Goal: Information Seeking & Learning: Find specific fact

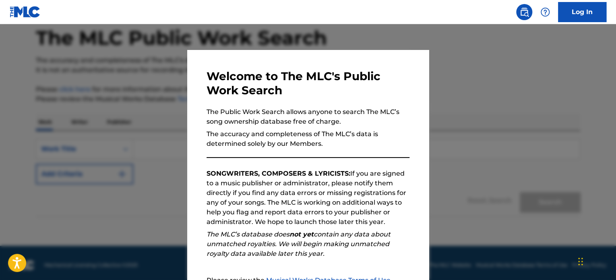
scroll to position [81, 0]
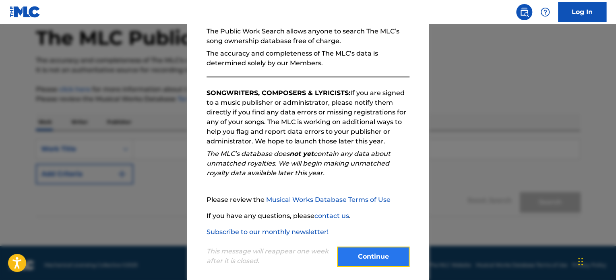
click at [382, 254] on button "Continue" at bounding box center [373, 256] width 72 height 20
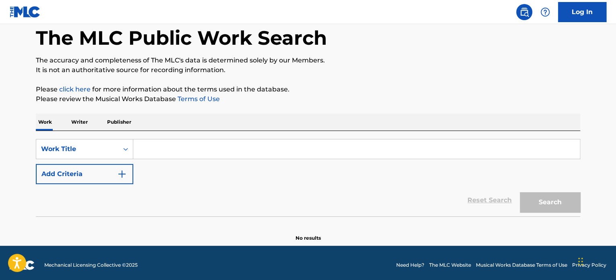
paste input "OMINOUS"
click at [238, 158] on input "OMINOUS" at bounding box center [356, 148] width 446 height 19
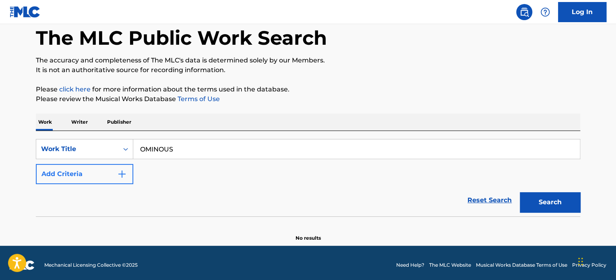
type input "OMINOUS"
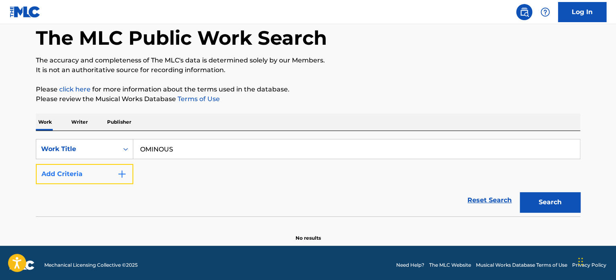
click at [70, 167] on button "Add Criteria" at bounding box center [84, 174] width 97 height 20
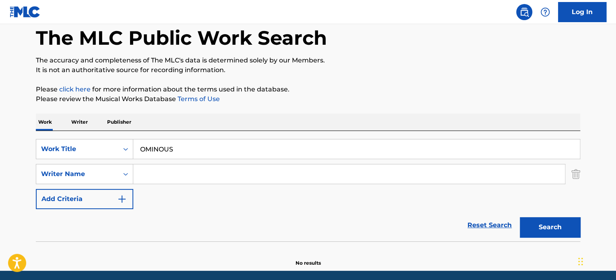
paste input "[PERSON_NAME]"
click at [232, 177] on input "Search Form" at bounding box center [349, 173] width 432 height 19
type input "[PERSON_NAME]"
click at [552, 225] on button "Search" at bounding box center [550, 227] width 60 height 20
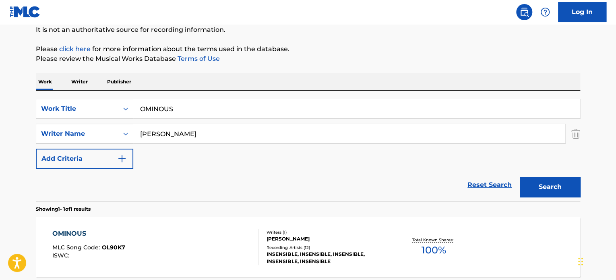
scroll to position [121, 0]
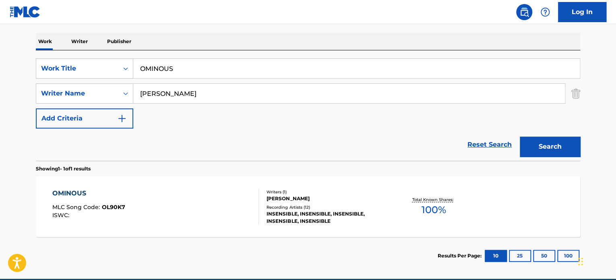
click at [378, 198] on div "[PERSON_NAME]" at bounding box center [327, 198] width 122 height 7
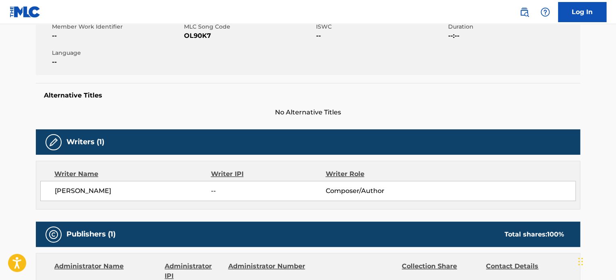
scroll to position [201, 0]
